Goal: Task Accomplishment & Management: Manage account settings

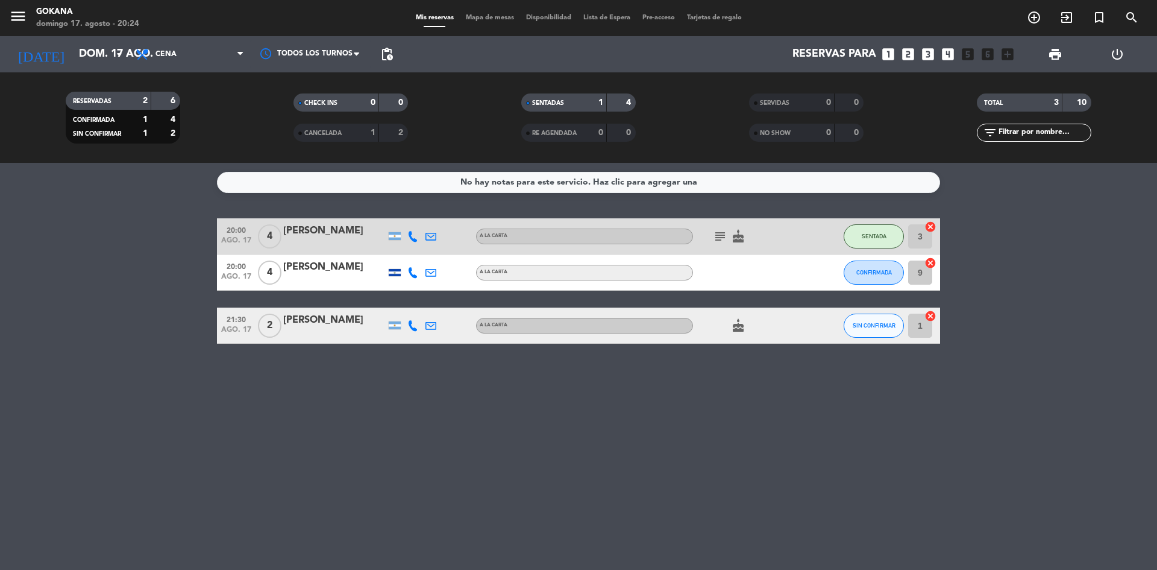
click at [342, 132] on span "CANCELADA" at bounding box center [322, 133] width 37 height 6
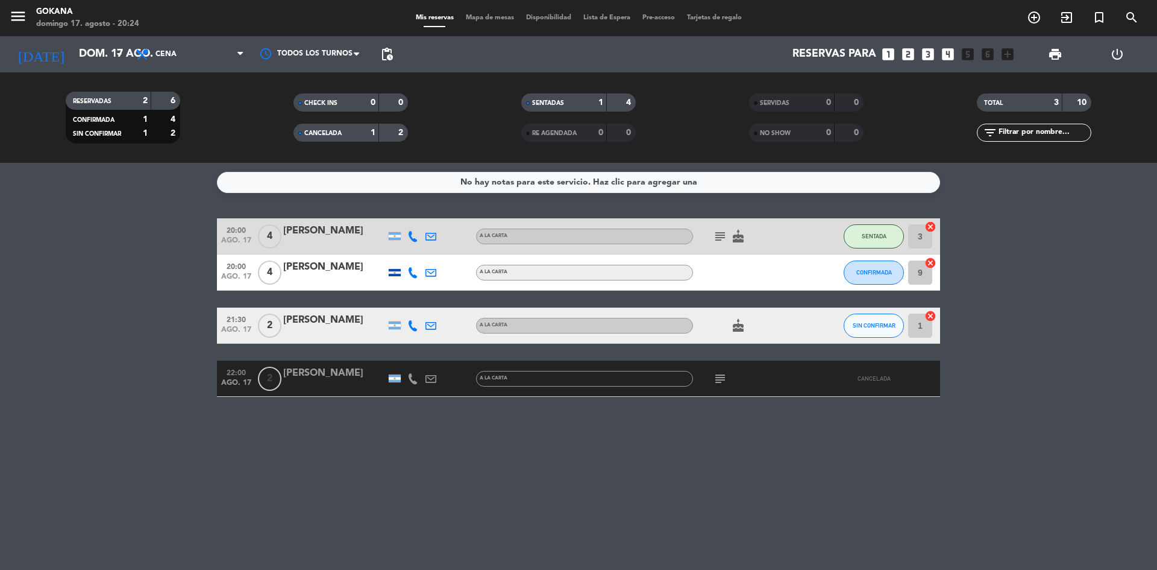
click at [342, 131] on span "CANCELADA" at bounding box center [322, 133] width 37 height 6
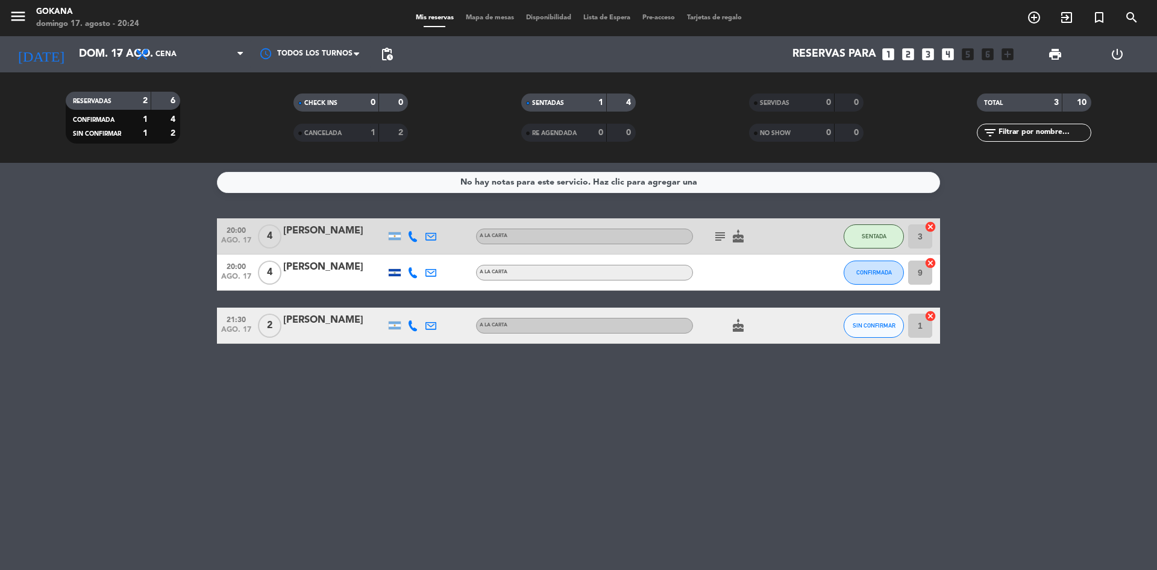
click at [1116, 55] on icon "power_settings_new" at bounding box center [1117, 54] width 14 height 14
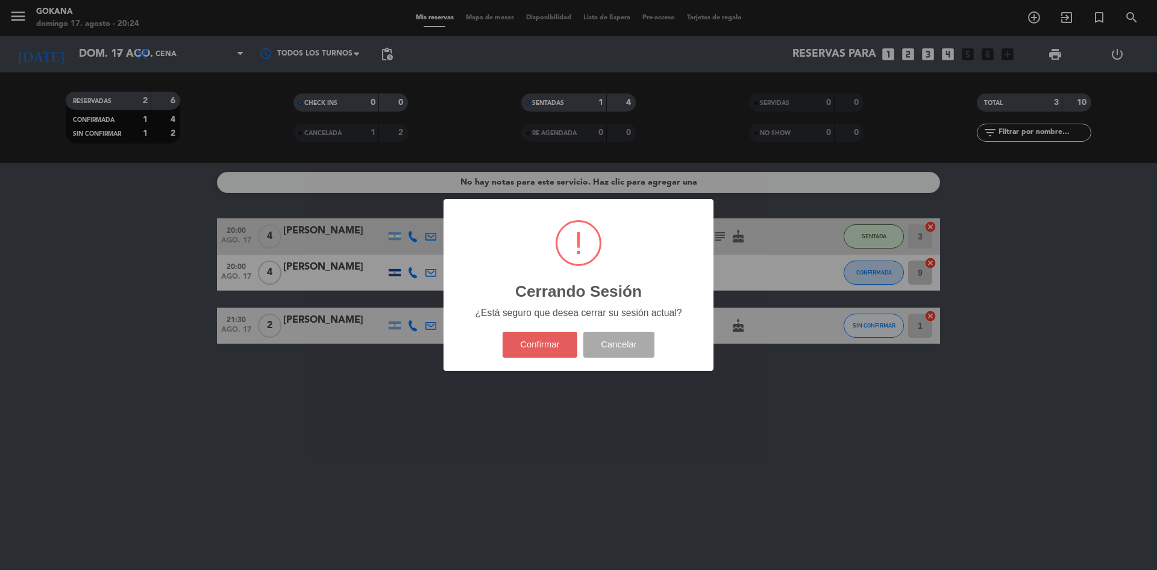
click at [538, 344] on button "Confirmar" at bounding box center [540, 344] width 75 height 26
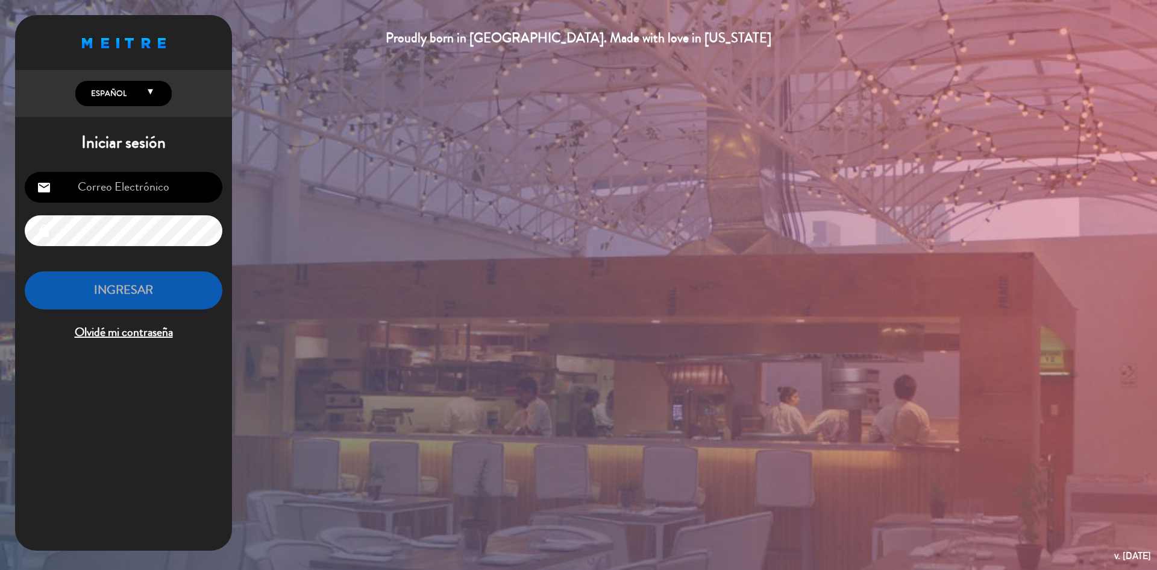
type input "[EMAIL_ADDRESS][DOMAIN_NAME]"
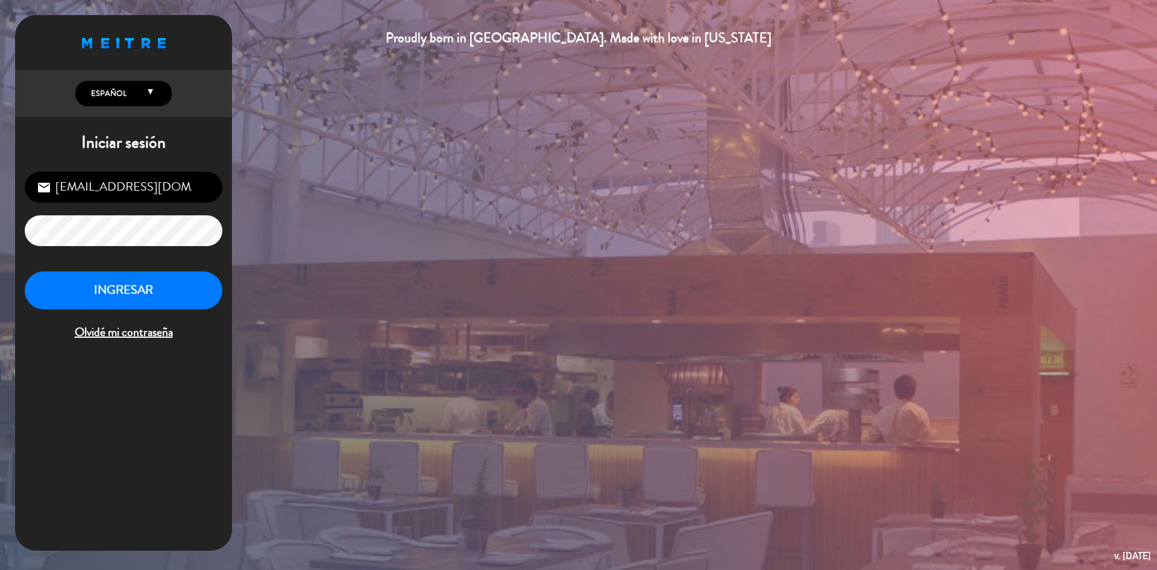
click at [135, 192] on input "[EMAIL_ADDRESS][DOMAIN_NAME]" at bounding box center [124, 187] width 198 height 31
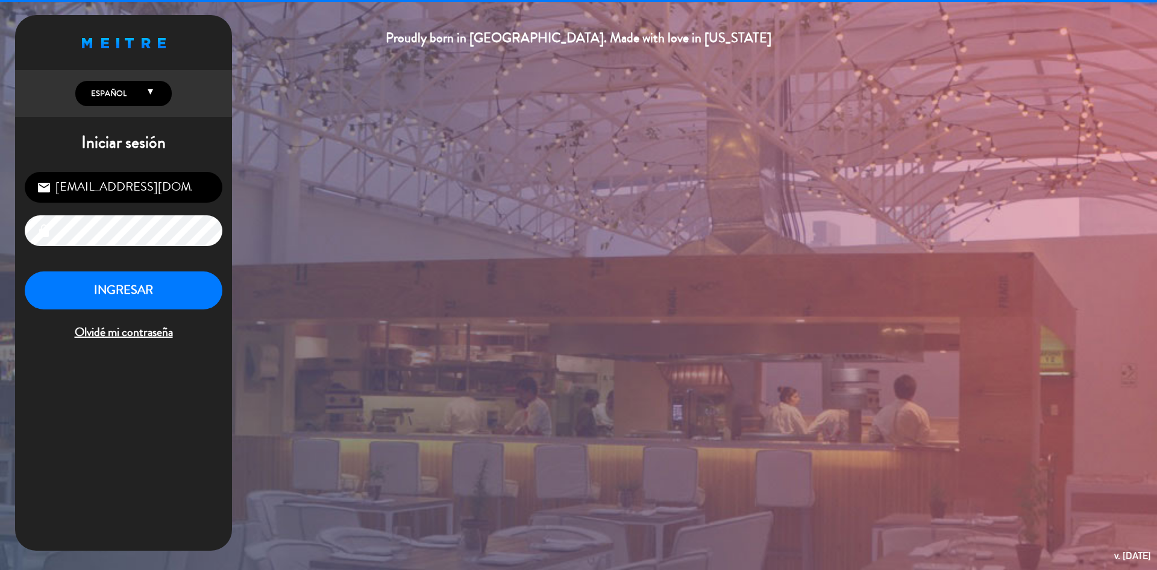
click at [304, 215] on div "Proudly born in [GEOGRAPHIC_DATA]. Made with love in [US_STATE] English Español…" at bounding box center [578, 285] width 1157 height 570
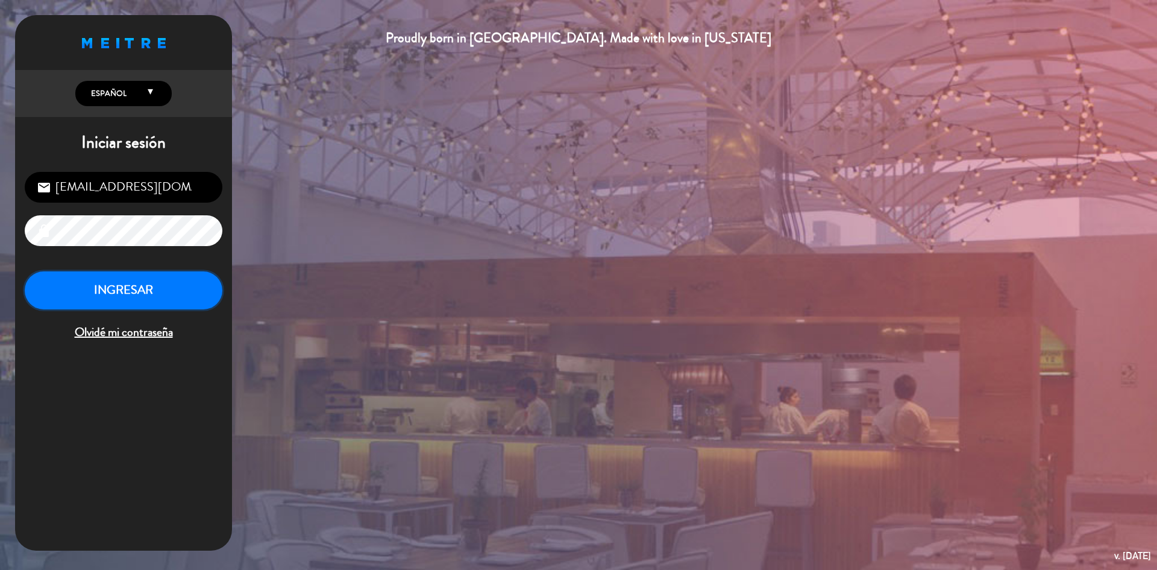
click at [194, 286] on button "INGRESAR" at bounding box center [124, 290] width 198 height 38
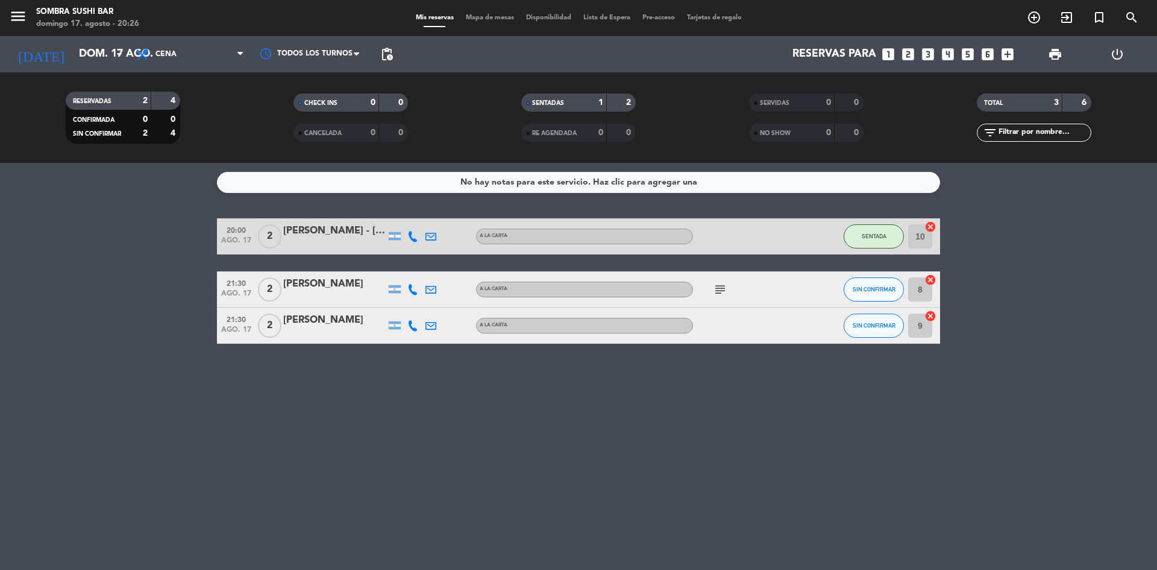
click at [1109, 55] on div "power_settings_new" at bounding box center [1117, 54] width 62 height 36
click at [1117, 53] on icon "power_settings_new" at bounding box center [1117, 54] width 14 height 14
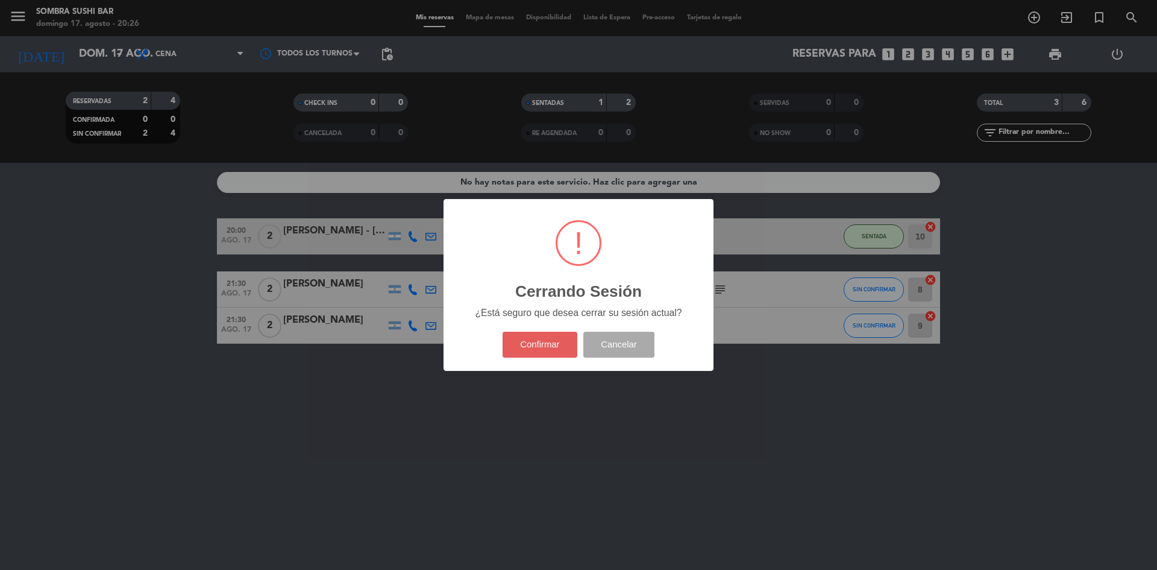
click at [527, 343] on button "Confirmar" at bounding box center [540, 344] width 75 height 26
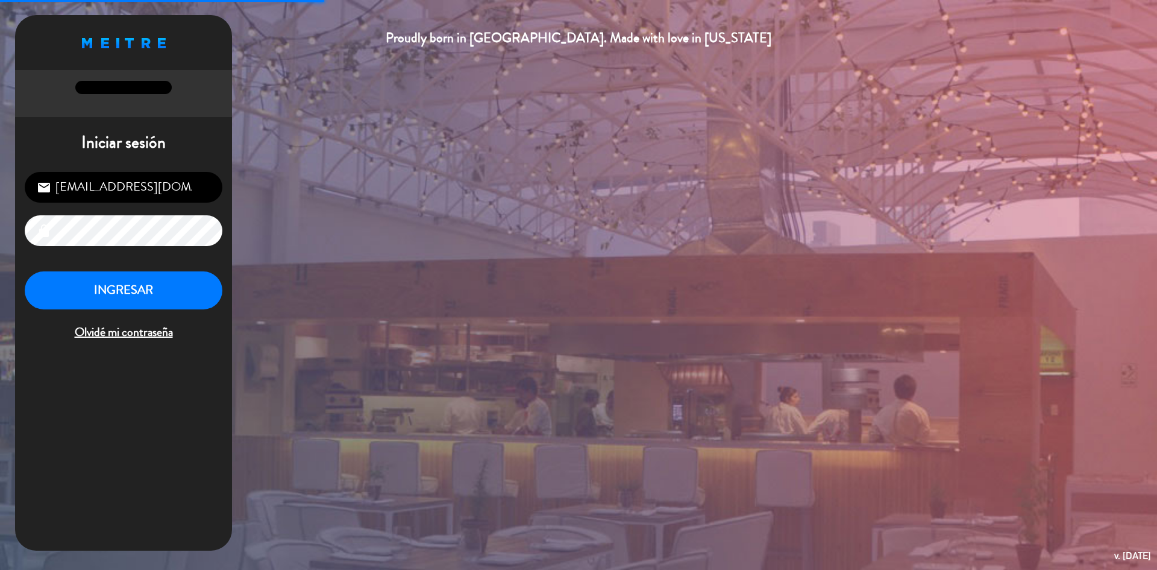
click at [81, 187] on input "[EMAIL_ADDRESS][DOMAIN_NAME]" at bounding box center [124, 187] width 198 height 31
type input "[EMAIL_ADDRESS][DOMAIN_NAME]"
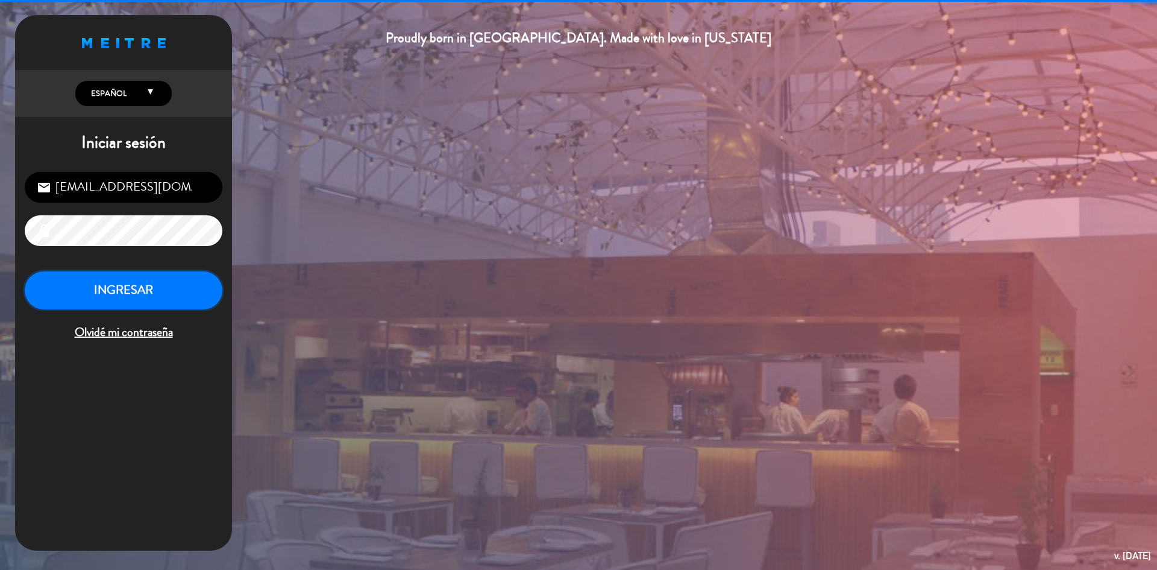
click at [131, 287] on button "INGRESAR" at bounding box center [124, 290] width 198 height 38
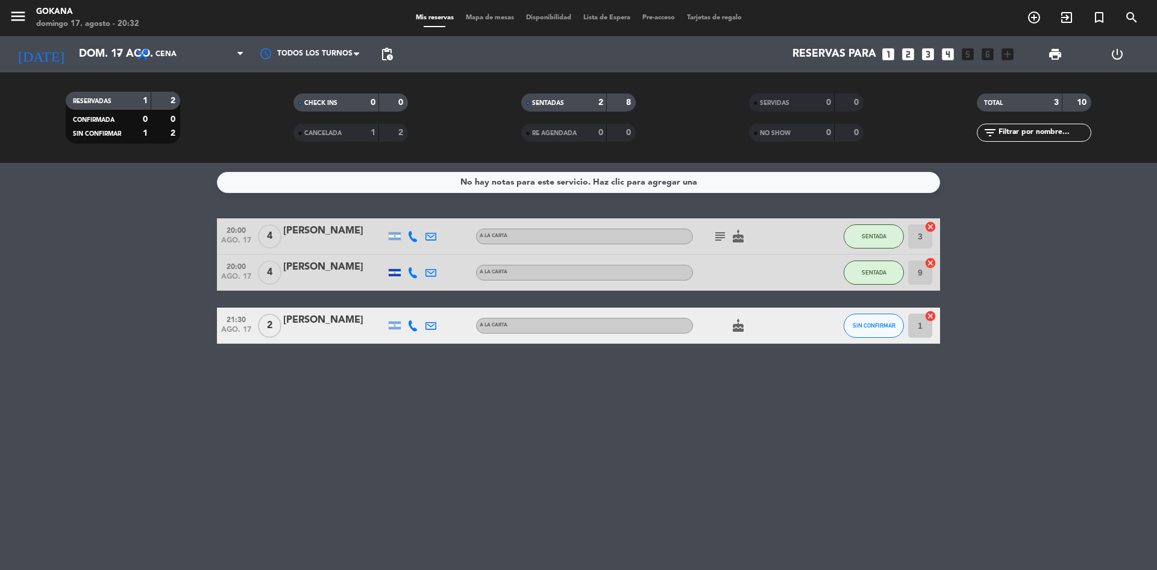
click at [1123, 57] on icon "power_settings_new" at bounding box center [1117, 54] width 14 height 14
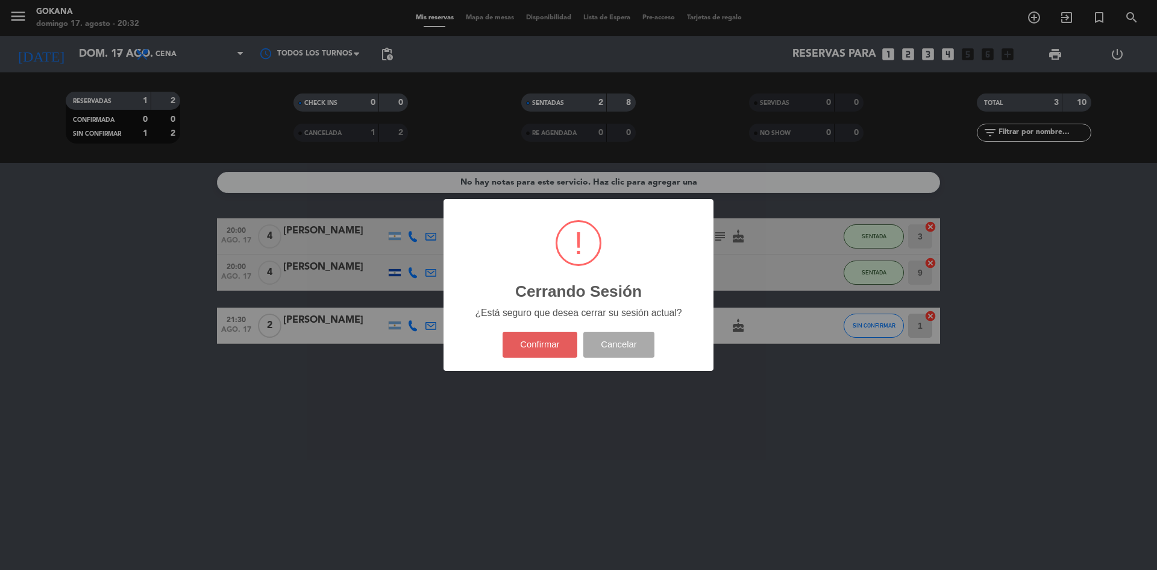
click at [550, 353] on button "Confirmar" at bounding box center [540, 344] width 75 height 26
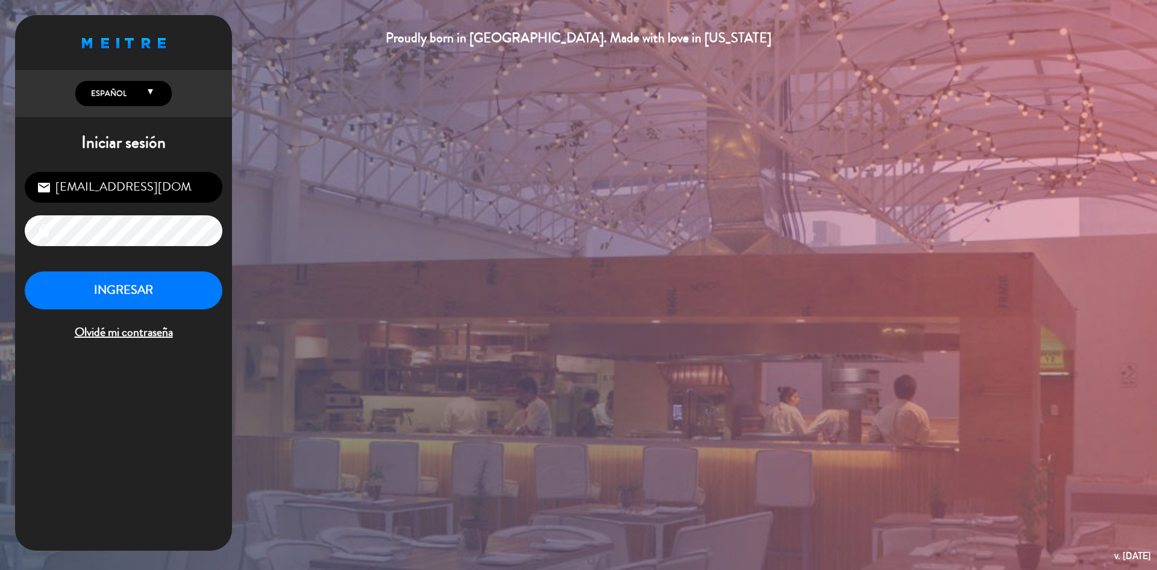
click at [82, 183] on input "[EMAIL_ADDRESS][DOMAIN_NAME]" at bounding box center [124, 187] width 198 height 31
type input "[EMAIL_ADDRESS][DOMAIN_NAME]"
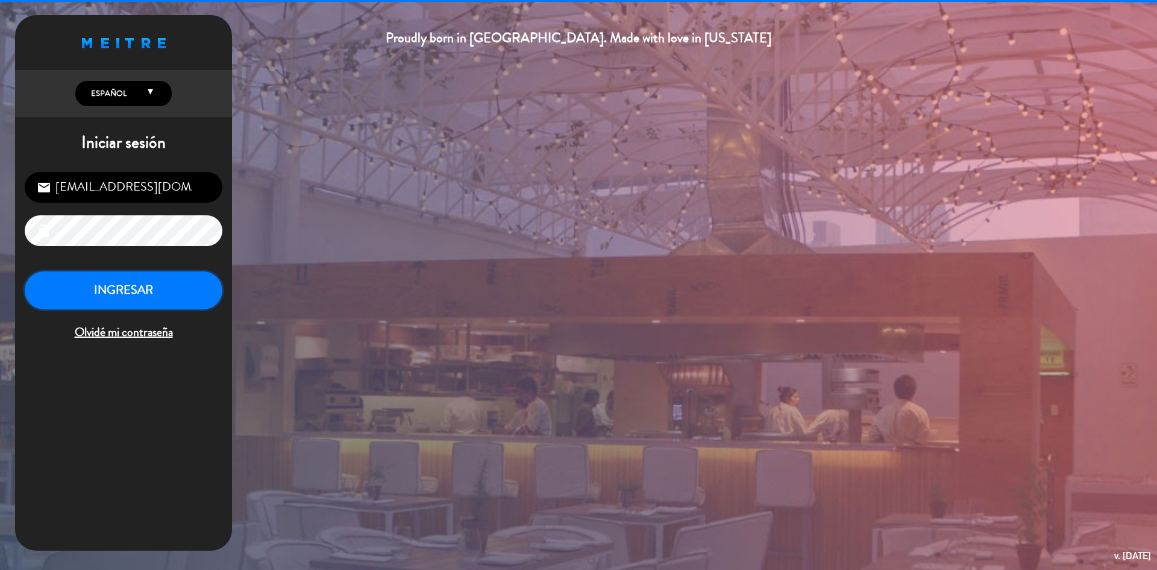
click at [137, 283] on button "INGRESAR" at bounding box center [124, 290] width 198 height 38
